Goal: Transaction & Acquisition: Obtain resource

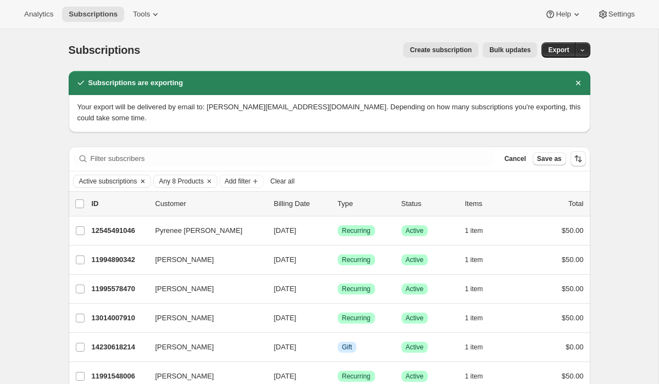
click at [144, 179] on icon "Clear" at bounding box center [142, 180] width 3 height 3
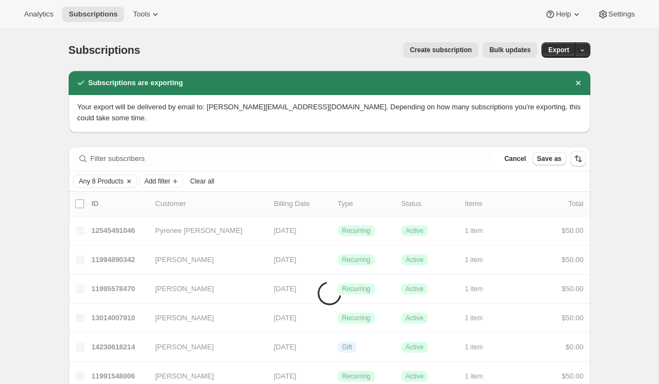
click at [131, 179] on icon "Clear" at bounding box center [128, 180] width 3 height 3
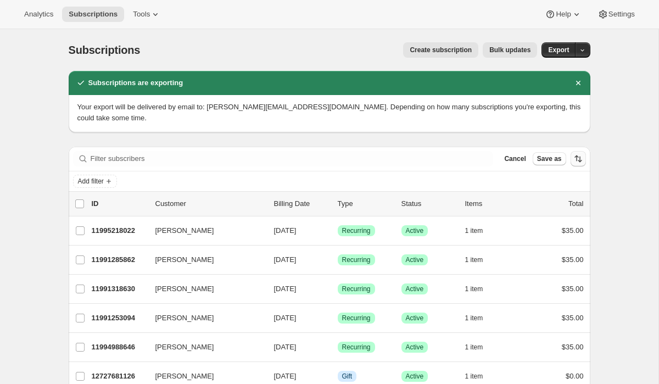
click at [580, 82] on icon "Dismiss notification" at bounding box center [578, 82] width 11 height 11
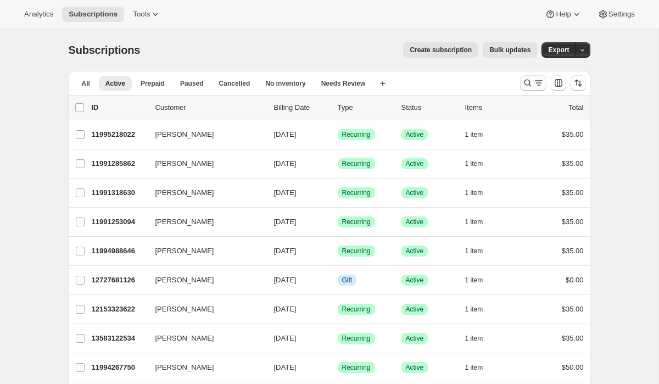
click at [531, 81] on icon "Search and filter results" at bounding box center [527, 82] width 11 height 11
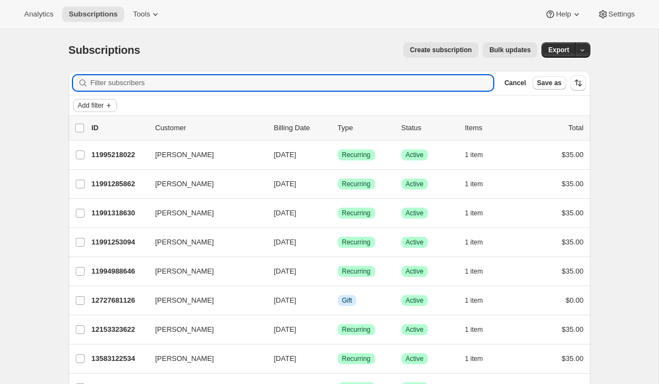
click at [99, 106] on span "Add filter" at bounding box center [91, 105] width 26 height 9
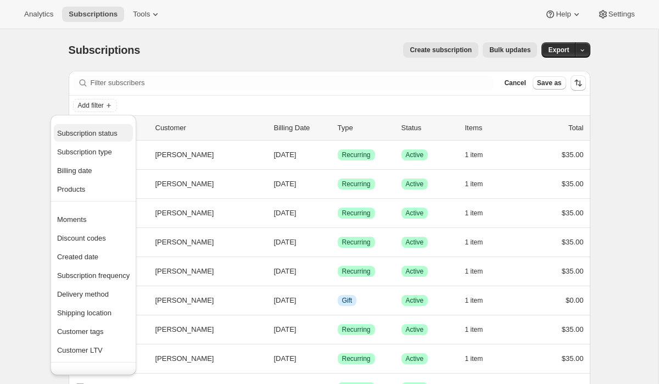
click at [99, 132] on span "Subscription status" at bounding box center [87, 133] width 60 height 8
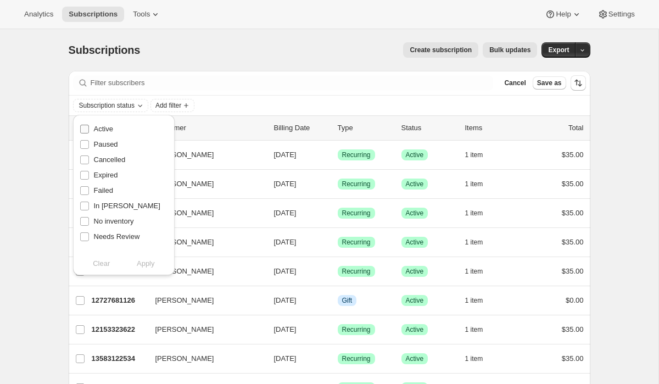
click at [85, 133] on span at bounding box center [85, 129] width 10 height 10
click at [85, 133] on input "Active" at bounding box center [84, 129] width 9 height 9
checkbox input "true"
click at [146, 266] on span "Apply" at bounding box center [146, 263] width 18 height 11
click at [193, 105] on icon "Add filter" at bounding box center [189, 105] width 9 height 9
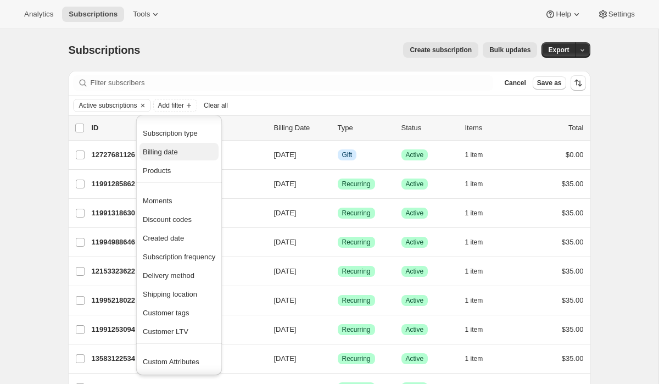
scroll to position [17, 0]
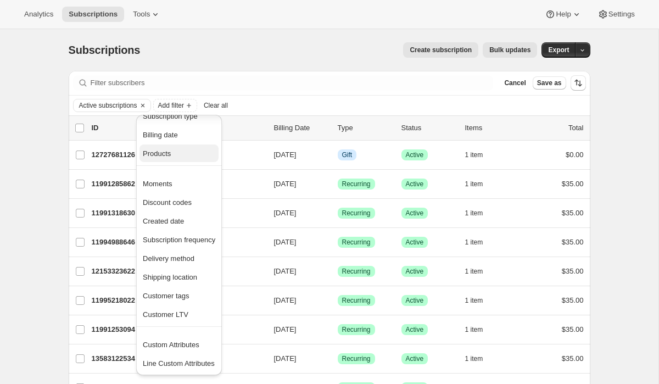
click at [176, 157] on span "Products" at bounding box center [179, 153] width 72 height 11
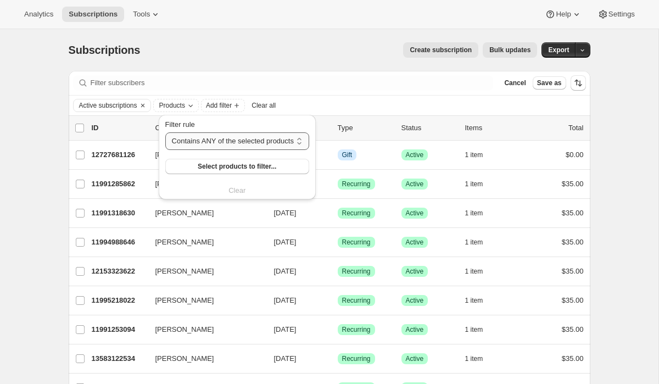
click at [226, 146] on select "Contains ANY of the selected products Contains ALL of the selected products Con…" at bounding box center [237, 141] width 144 height 18
click at [214, 169] on span "Select products to filter..." at bounding box center [237, 166] width 79 height 9
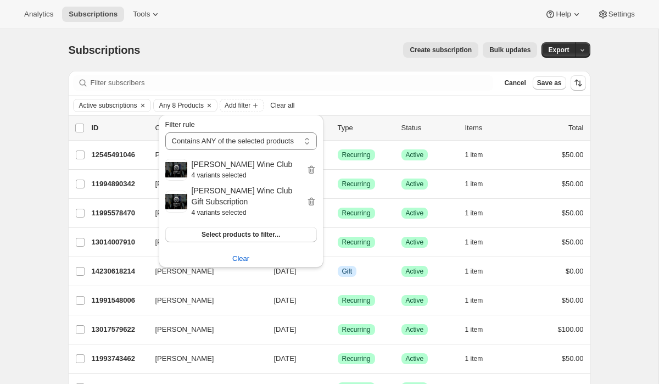
click at [389, 97] on div "Active subscriptions Any 8 Products Add filter Clear all" at bounding box center [330, 106] width 522 height 20
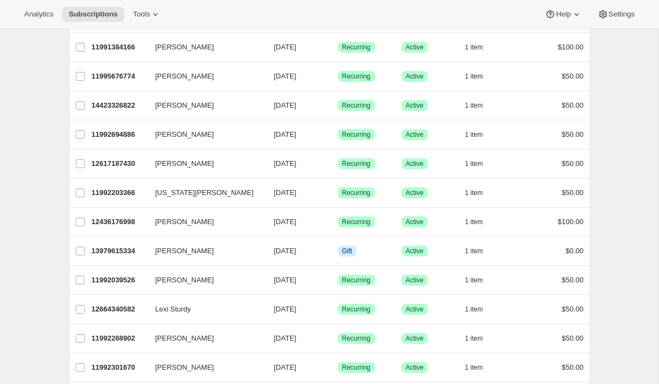
scroll to position [0, 0]
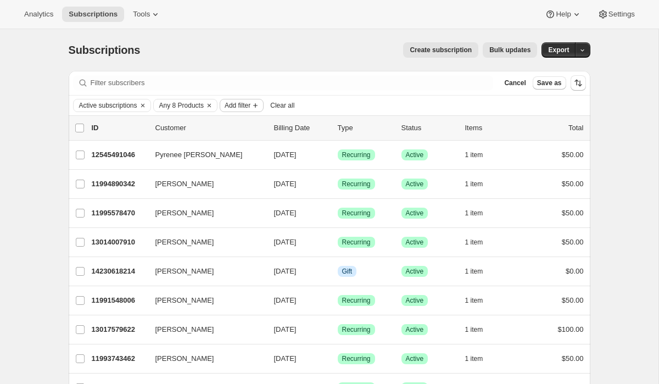
click at [260, 106] on icon "Add filter" at bounding box center [255, 105] width 9 height 9
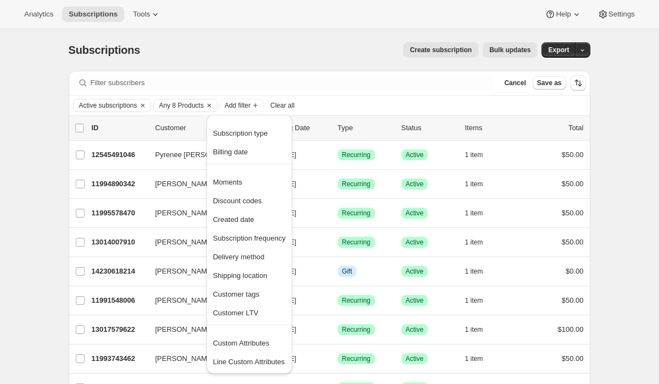
click at [388, 97] on div "Active subscriptions Any 8 Products Add filter Clear all" at bounding box center [330, 106] width 522 height 20
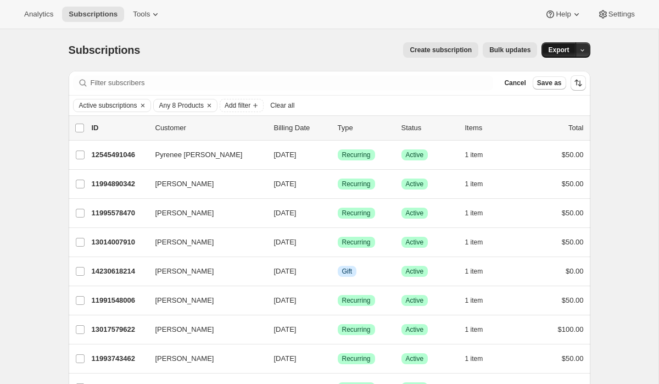
click at [562, 47] on span "Export" at bounding box center [558, 50] width 21 height 9
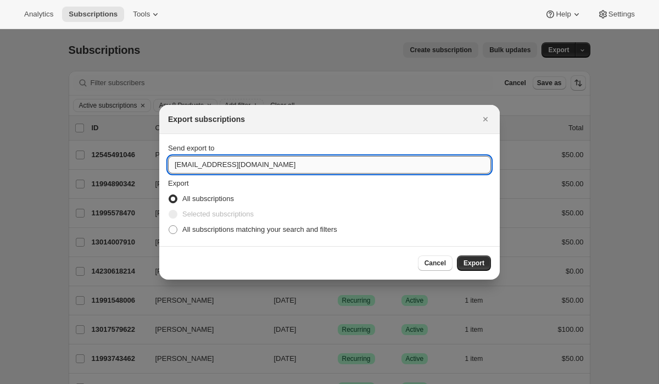
click at [188, 164] on input "[EMAIL_ADDRESS][DOMAIN_NAME]" at bounding box center [329, 165] width 323 height 18
type input "[PERSON_NAME][EMAIL_ADDRESS][DOMAIN_NAME]"
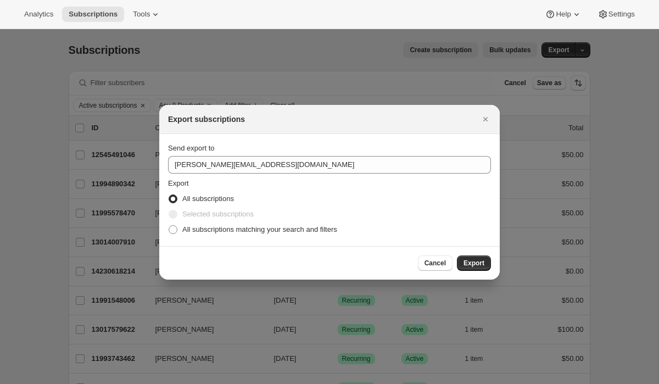
click at [455, 226] on div "All subscriptions matching your search and filters" at bounding box center [329, 229] width 323 height 15
click at [161, 228] on section "Send export to [PERSON_NAME][EMAIL_ADDRESS][DOMAIN_NAME] Export All subscriptio…" at bounding box center [329, 190] width 340 height 112
click at [174, 228] on span ":ra:" at bounding box center [173, 229] width 9 height 9
click at [169, 226] on input "All subscriptions matching your search and filters" at bounding box center [169, 225] width 1 height 1
radio input "true"
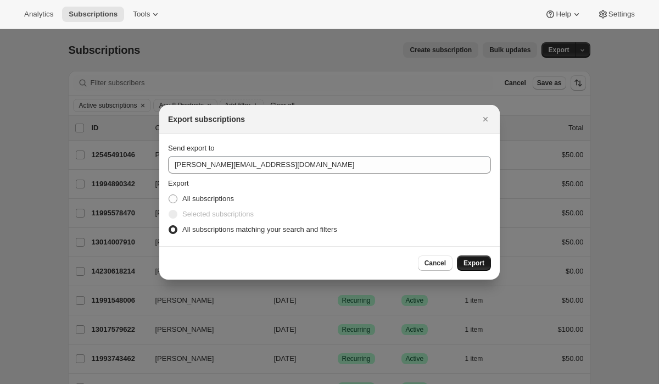
click at [483, 261] on span "Export" at bounding box center [474, 263] width 21 height 9
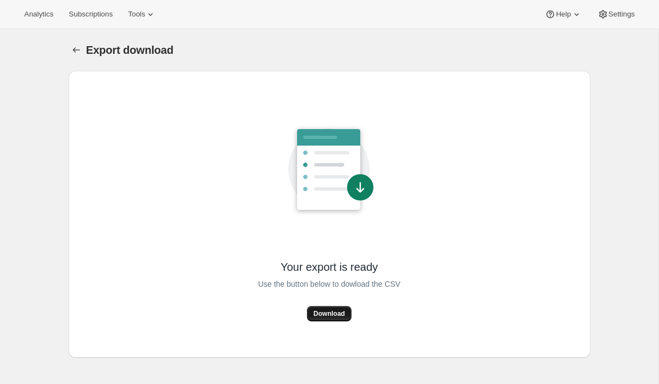
click at [337, 321] on button "Download" at bounding box center [329, 313] width 44 height 15
